Goal: Transaction & Acquisition: Purchase product/service

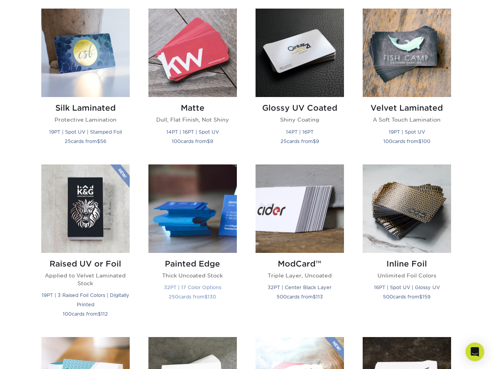
scroll to position [383, 0]
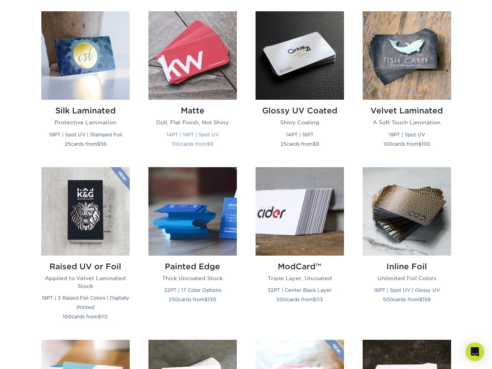
click at [193, 71] on img at bounding box center [193, 55] width 88 height 88
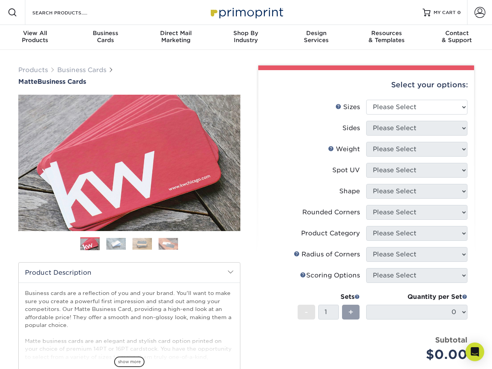
click at [115, 243] on img at bounding box center [115, 244] width 19 height 12
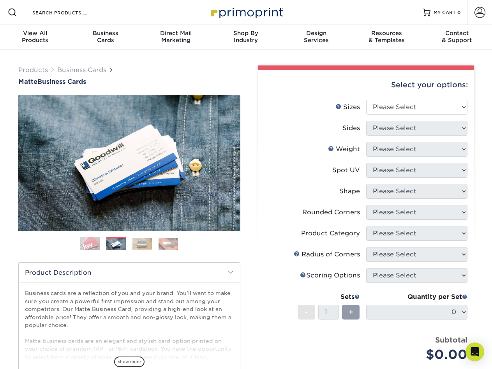
click at [146, 240] on img at bounding box center [142, 244] width 19 height 12
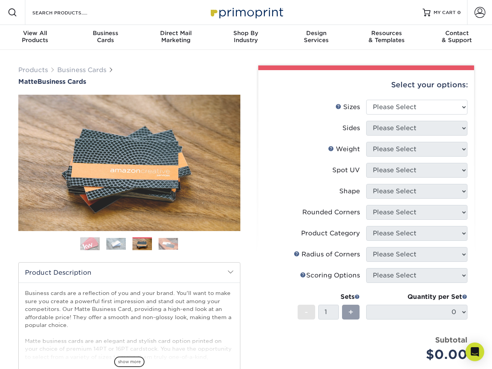
click at [166, 240] on img at bounding box center [168, 244] width 19 height 12
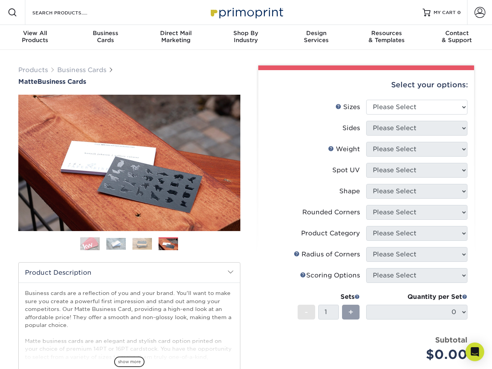
click at [86, 245] on img at bounding box center [89, 243] width 19 height 19
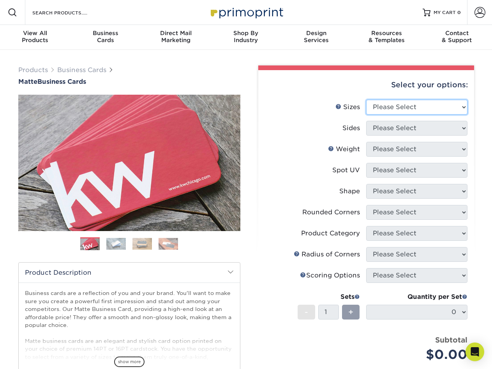
click at [410, 102] on select "Please Select 1.5" x 3.5" - Mini 1.75" x 3.5" - Mini 2" x 2" - Square 2" x 3" -…" at bounding box center [416, 107] width 101 height 15
select select "2.00x3.50"
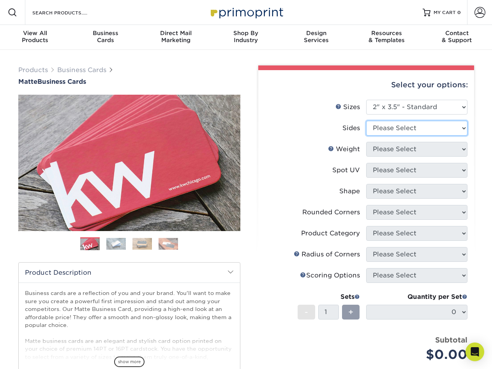
click at [408, 130] on select "Please Select Print Both Sides Print Front Only" at bounding box center [416, 128] width 101 height 15
select select "13abbda7-1d64-4f25-8bb2-c179b224825d"
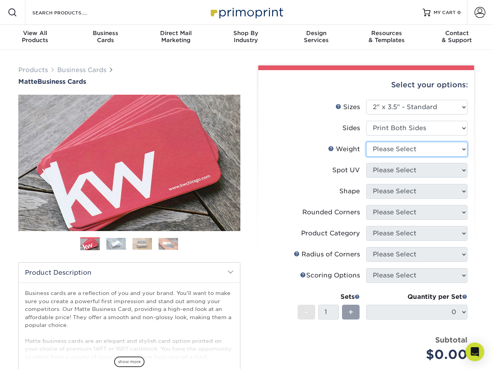
click at [403, 149] on select "Please Select 16PT 14PT" at bounding box center [416, 149] width 101 height 15
click at [332, 149] on link "Weight Help" at bounding box center [331, 148] width 6 height 6
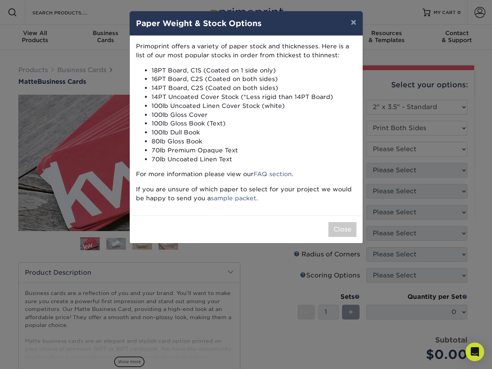
click at [373, 193] on div "× Paper Weight & Stock Options Primoprint offers a variety of paper stock and t…" at bounding box center [246, 184] width 492 height 369
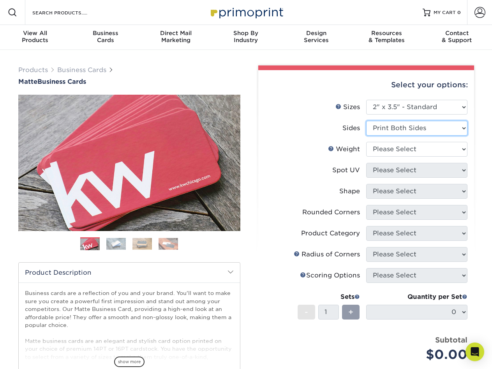
click at [386, 130] on select "Please Select Print Both Sides Print Front Only" at bounding box center [416, 128] width 101 height 15
click at [383, 149] on select "Please Select 16PT 14PT" at bounding box center [416, 149] width 101 height 15
select select "16PT"
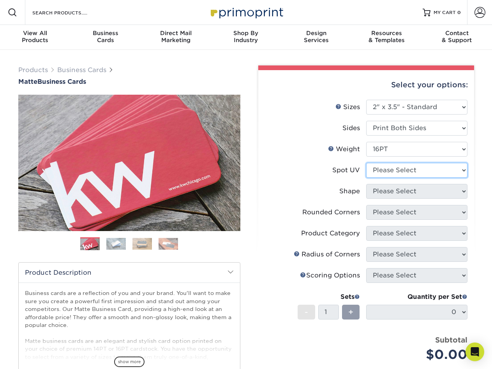
click at [382, 166] on select "Please Select No Spot UV Front and Back (Both Sides) Front Only Back Only" at bounding box center [416, 170] width 101 height 15
click at [387, 177] on select "Please Select No Spot UV Front and Back (Both Sides) Front Only Back Only" at bounding box center [416, 170] width 101 height 15
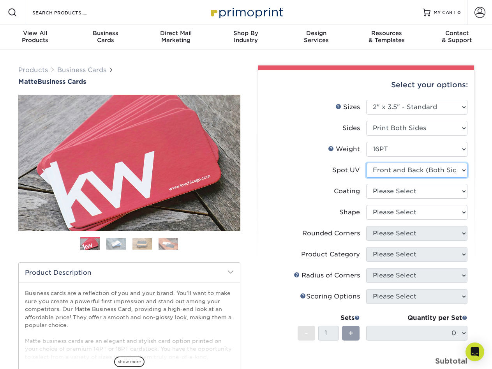
click at [394, 172] on select "Please Select No Spot UV Front and Back (Both Sides) Front Only Back Only" at bounding box center [416, 170] width 101 height 15
select select "3"
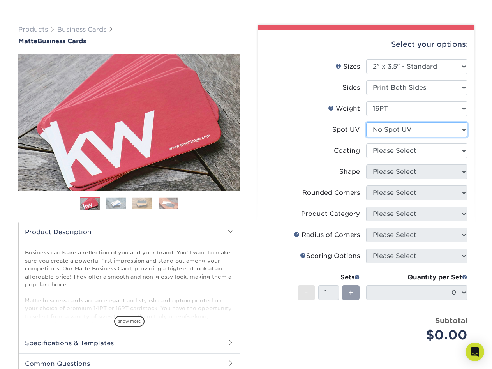
scroll to position [46, 0]
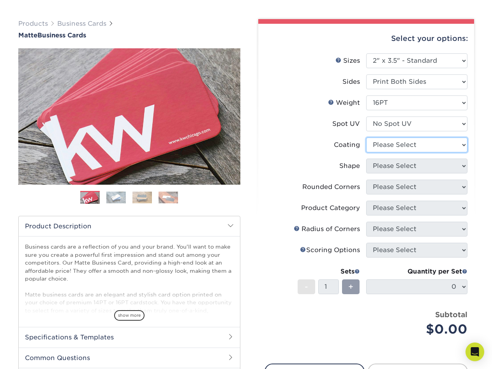
click at [388, 150] on select at bounding box center [416, 145] width 101 height 15
select select "121bb7b5-3b4d-429f-bd8d-bbf80e953313"
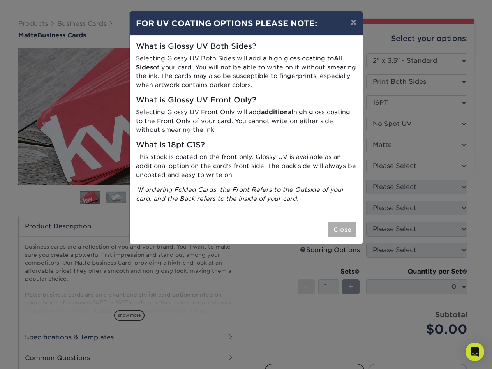
click at [341, 227] on button "Close" at bounding box center [343, 230] width 28 height 15
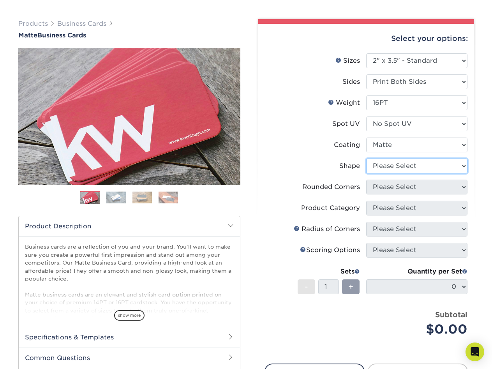
click at [398, 163] on select "Please Select Standard Oval" at bounding box center [416, 166] width 101 height 15
select select "standard"
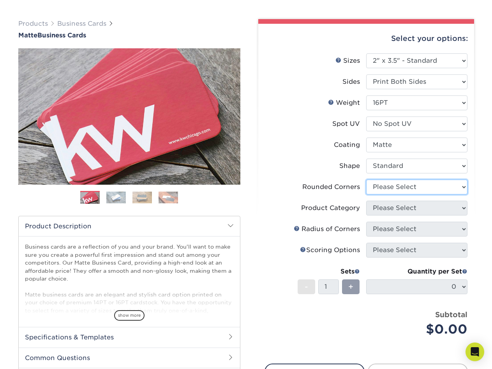
click at [391, 190] on select "Please Select Yes - Round 2 Corners Yes - Round 4 Corners No" at bounding box center [416, 187] width 101 height 15
select select "0"
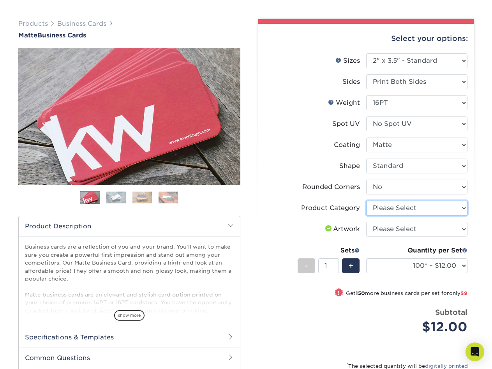
click at [389, 207] on select "Please Select Business Cards" at bounding box center [416, 208] width 101 height 15
select select "3b5148f1-0588-4f88-a218-97bcfdce65c1"
click at [391, 228] on select "Please Select I will upload files I need a design - $100" at bounding box center [416, 229] width 101 height 15
select select "upload"
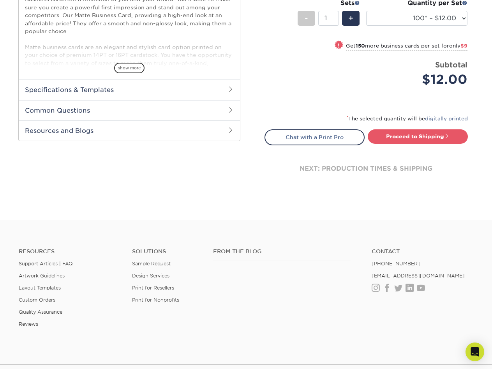
scroll to position [0, 0]
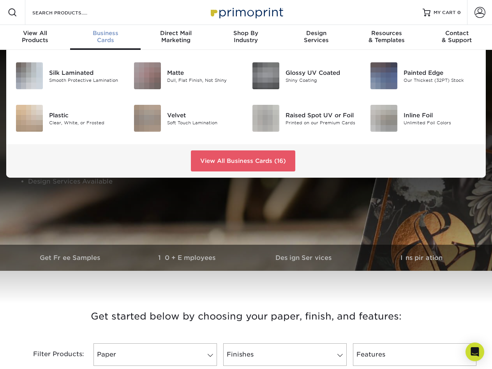
click at [107, 34] on span "Business" at bounding box center [105, 33] width 70 height 7
